Goal: Task Accomplishment & Management: Use online tool/utility

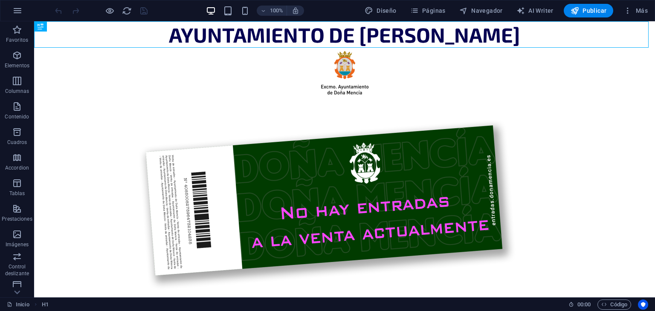
click at [584, 17] on div "100% Diseño Páginas Navegador AI Writer Publicar Más" at bounding box center [327, 10] width 655 height 20
click at [588, 13] on span "Publicar" at bounding box center [589, 10] width 36 height 9
click at [594, 12] on span "Publicar" at bounding box center [589, 10] width 36 height 9
